Goal: Transaction & Acquisition: Purchase product/service

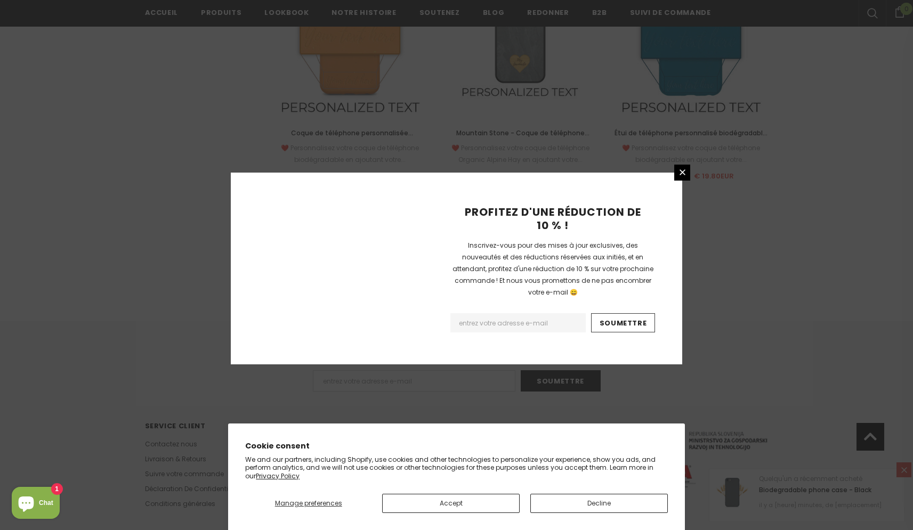
scroll to position [1155, 0]
